Goal: Information Seeking & Learning: Learn about a topic

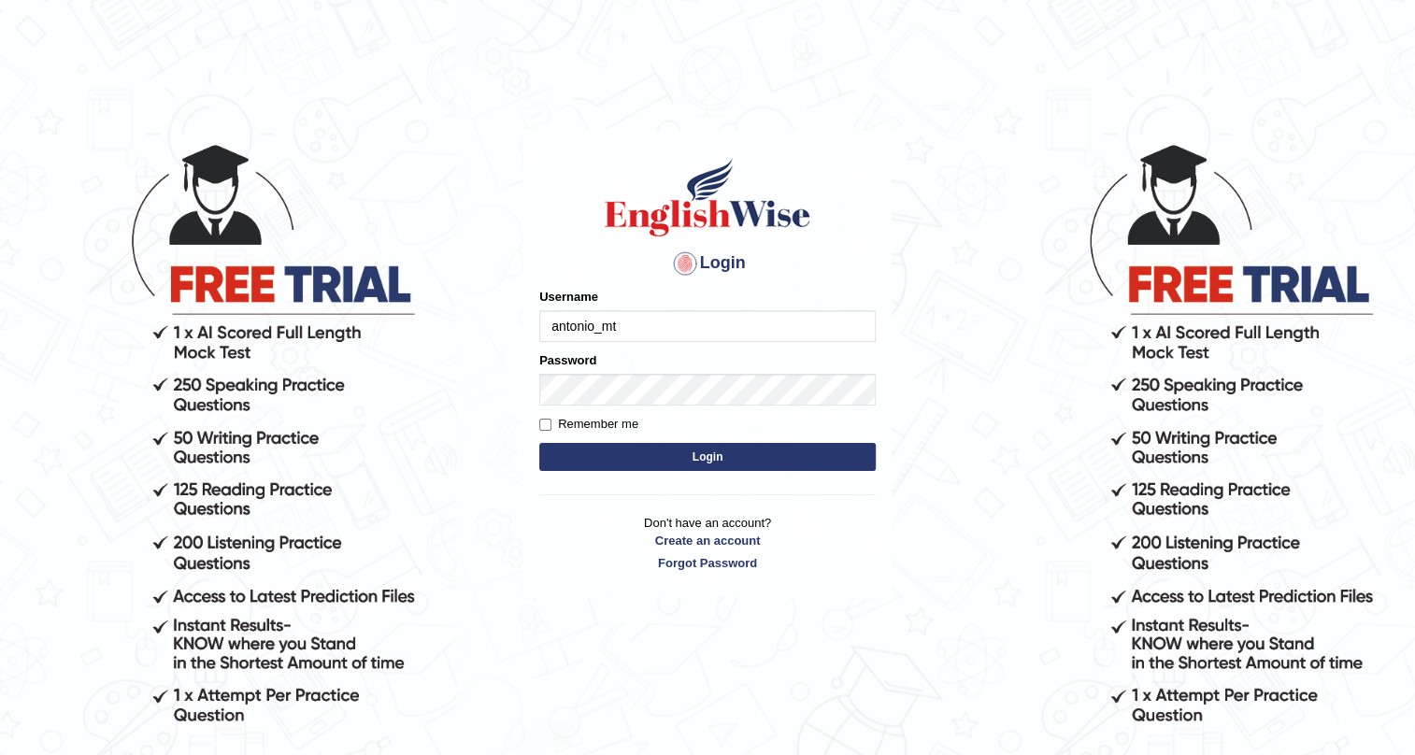
type input "antonio_mt"
click at [584, 453] on button "Login" at bounding box center [707, 457] width 336 height 28
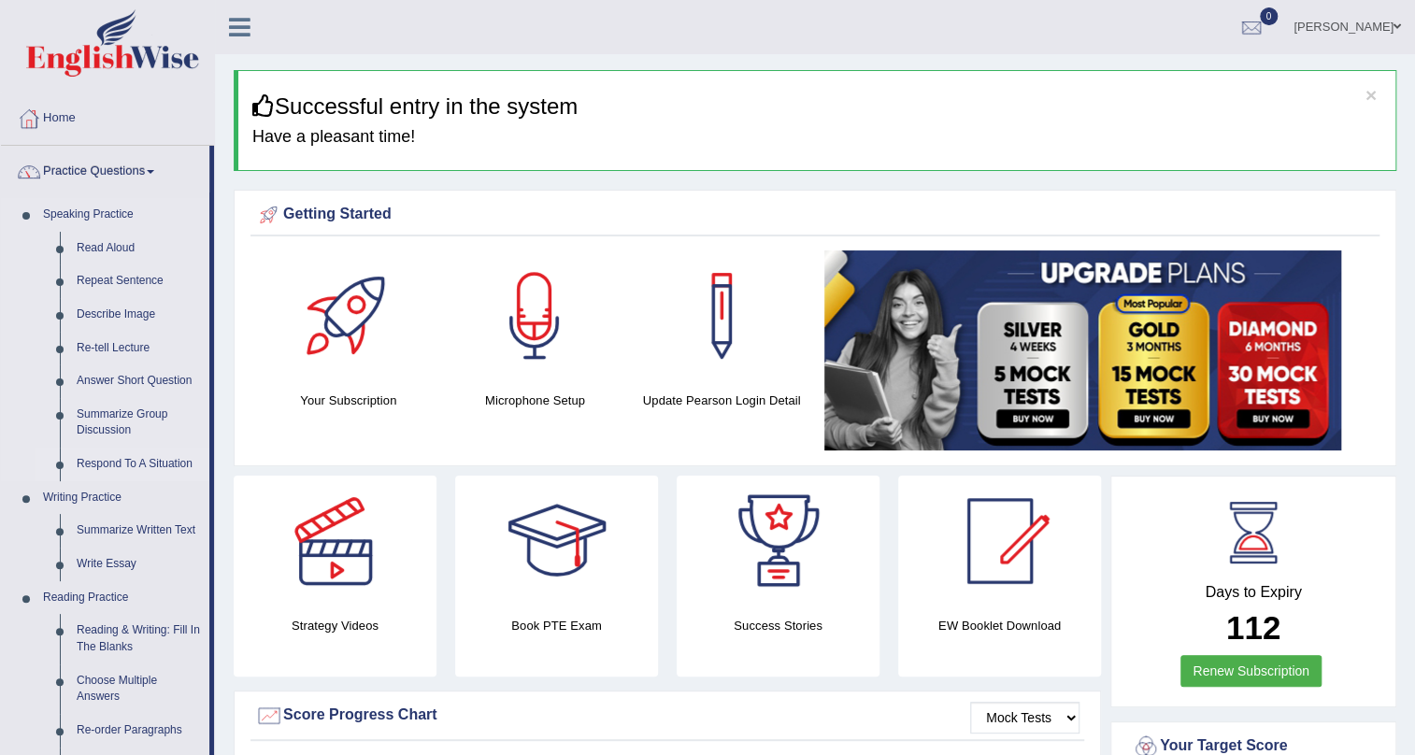
click at [167, 458] on link "Respond To A Situation" at bounding box center [138, 465] width 141 height 34
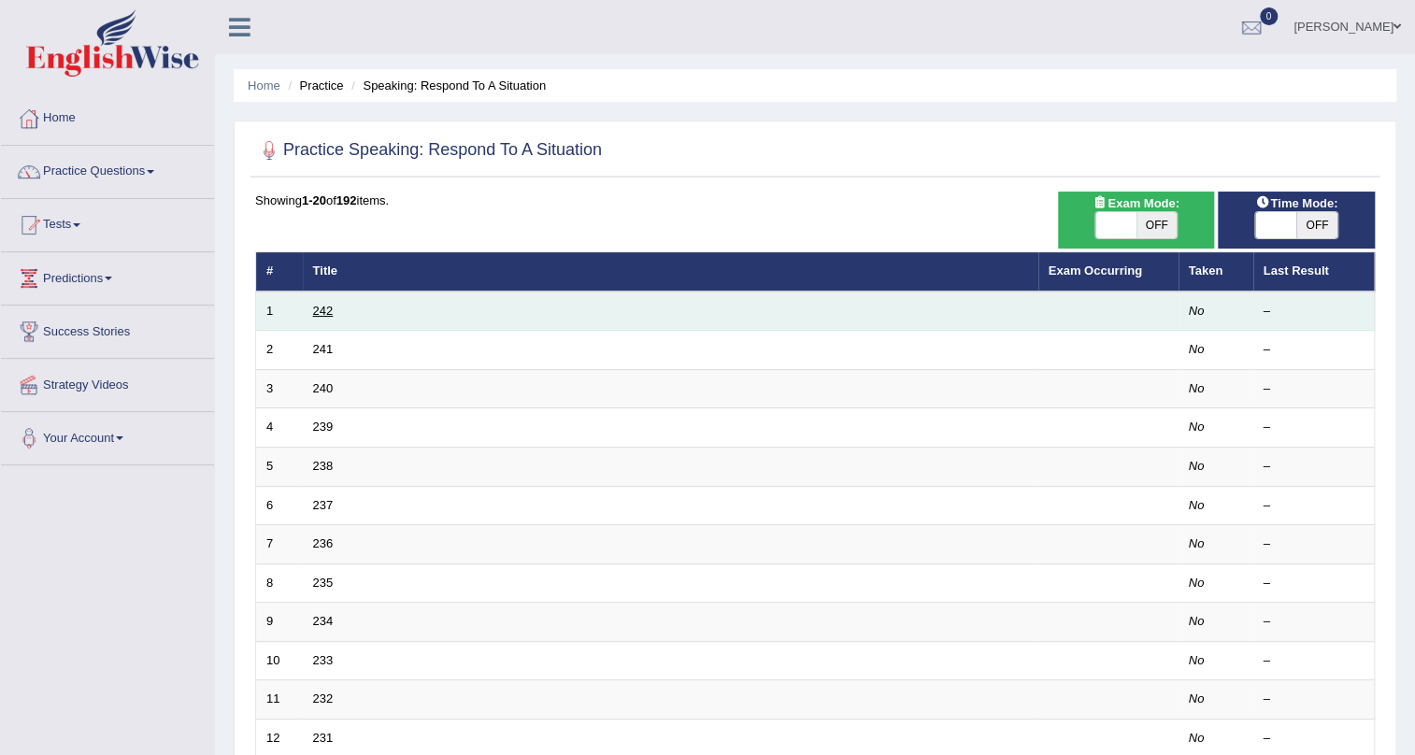
click at [317, 315] on link "242" at bounding box center [323, 311] width 21 height 14
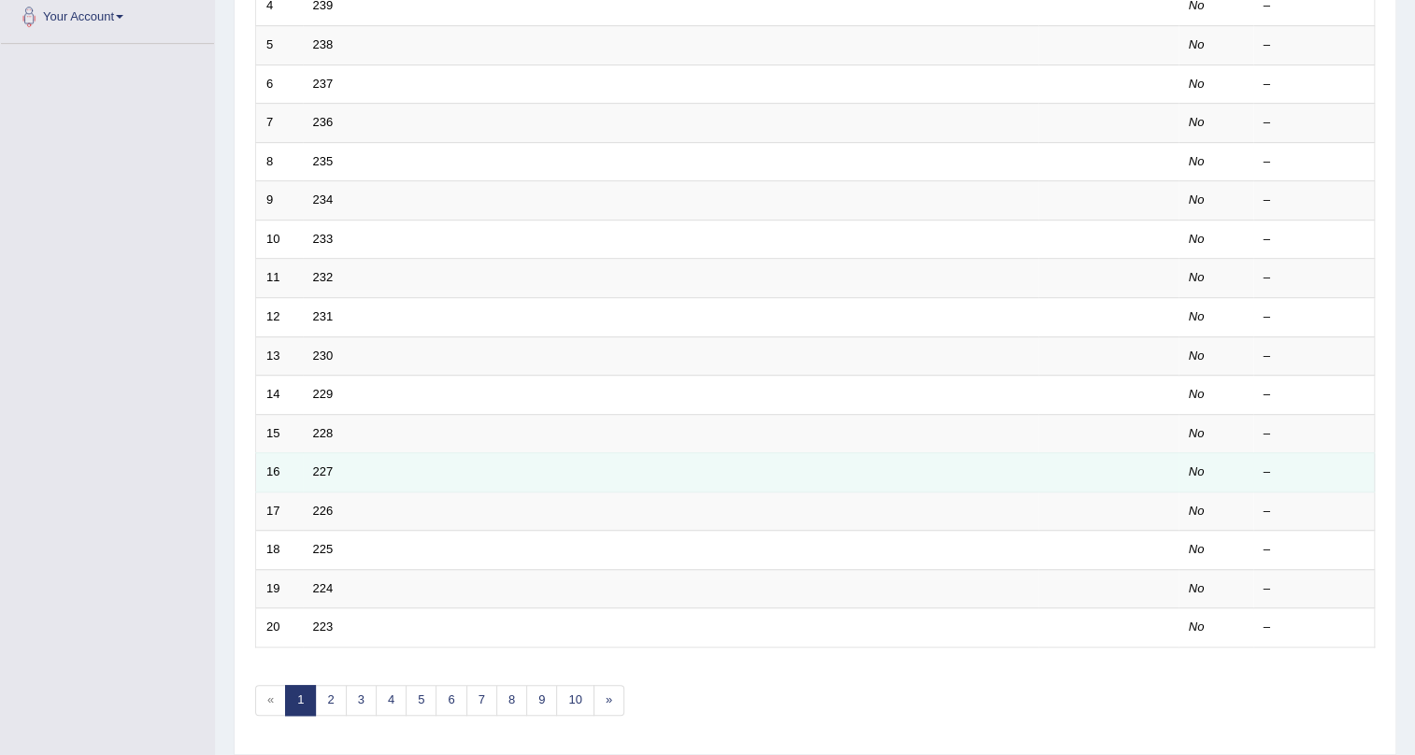
scroll to position [479, 0]
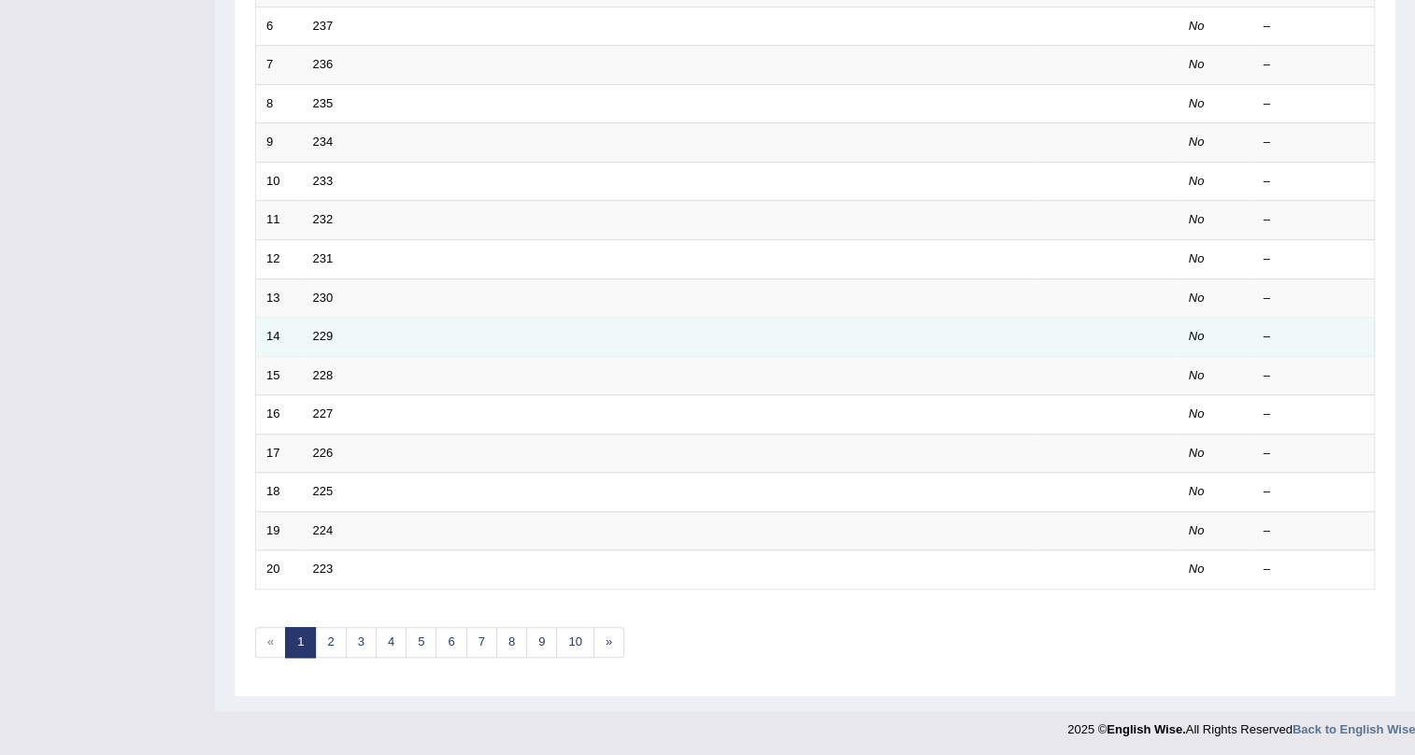
click at [333, 332] on td "229" at bounding box center [670, 337] width 735 height 39
click at [323, 333] on link "229" at bounding box center [323, 336] width 21 height 14
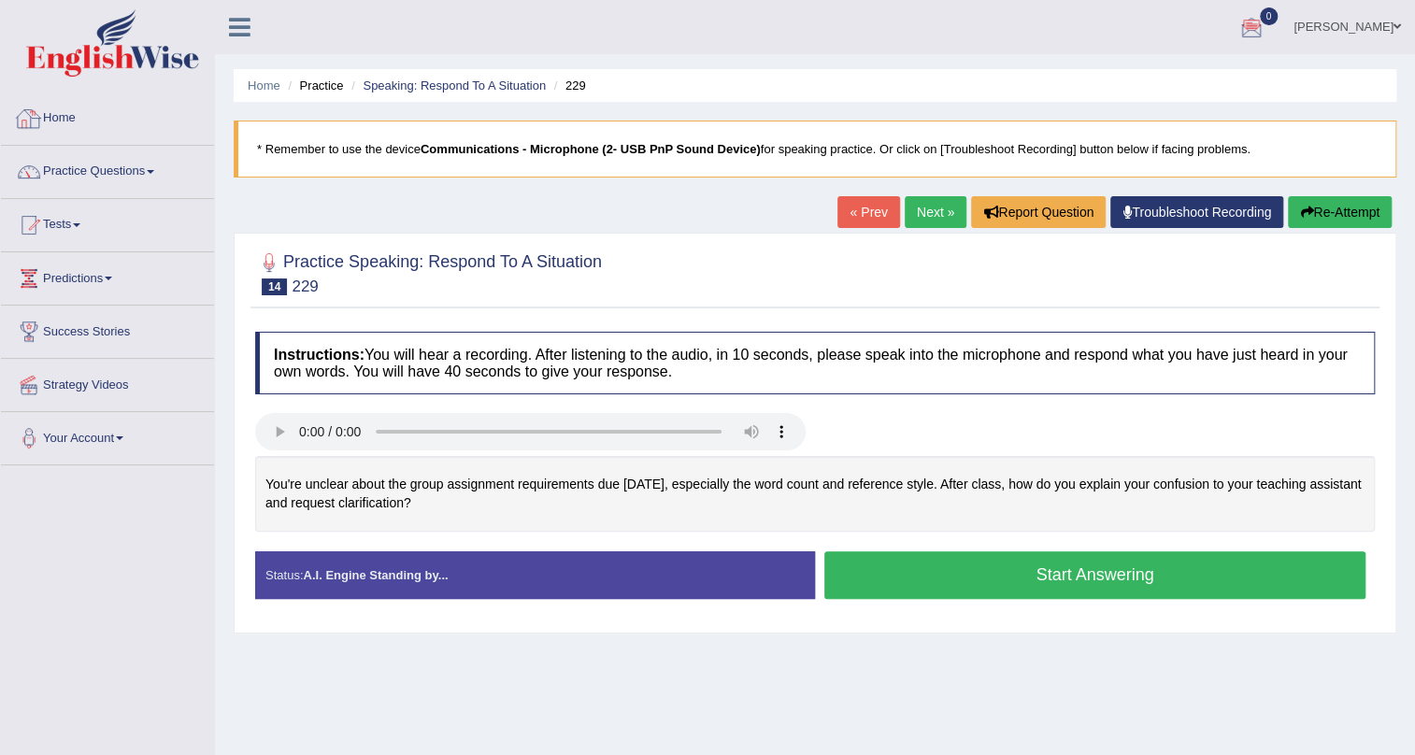
click at [114, 111] on link "Home" at bounding box center [107, 116] width 213 height 47
